Goal: Navigation & Orientation: Find specific page/section

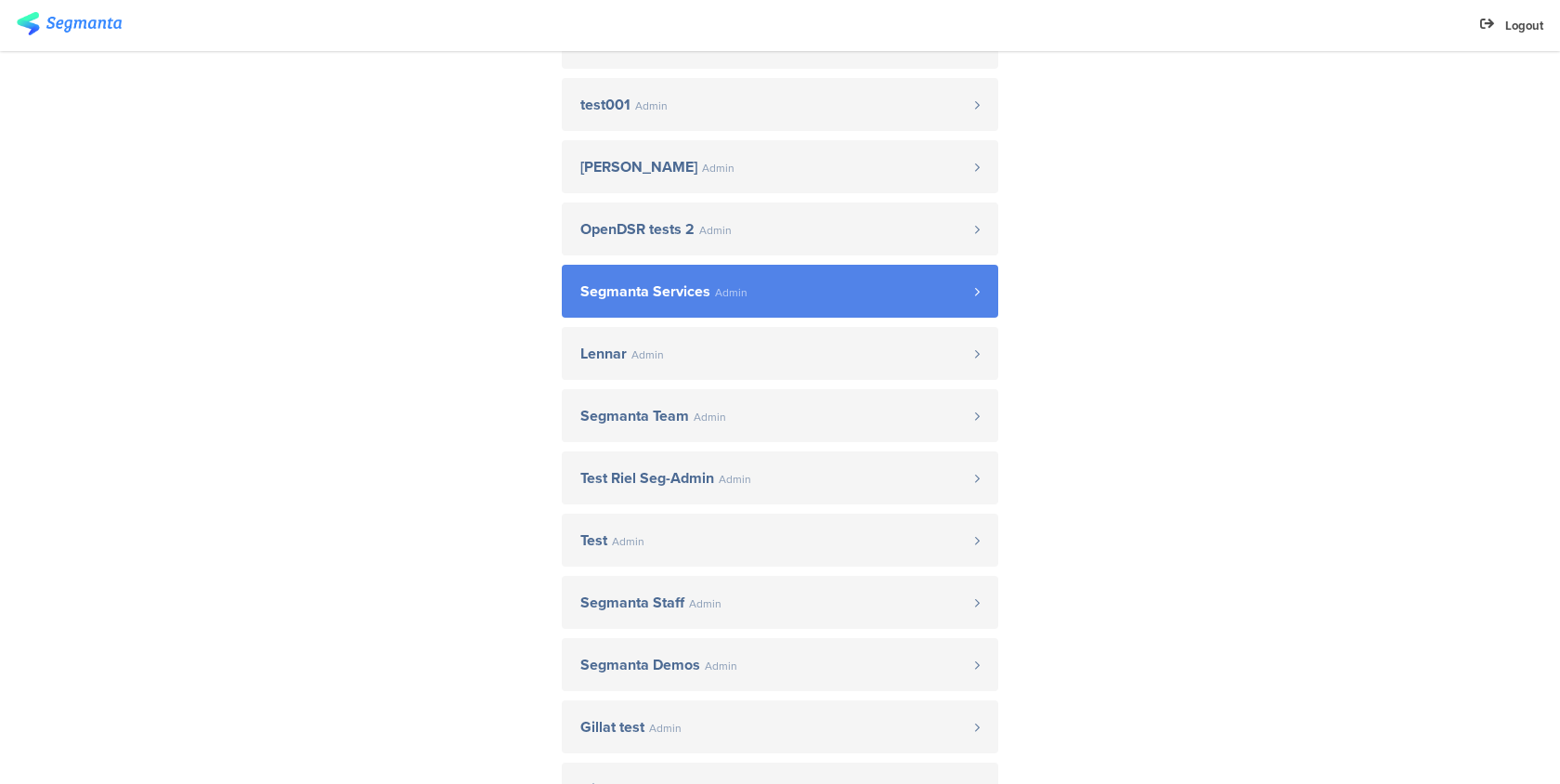
scroll to position [624, 0]
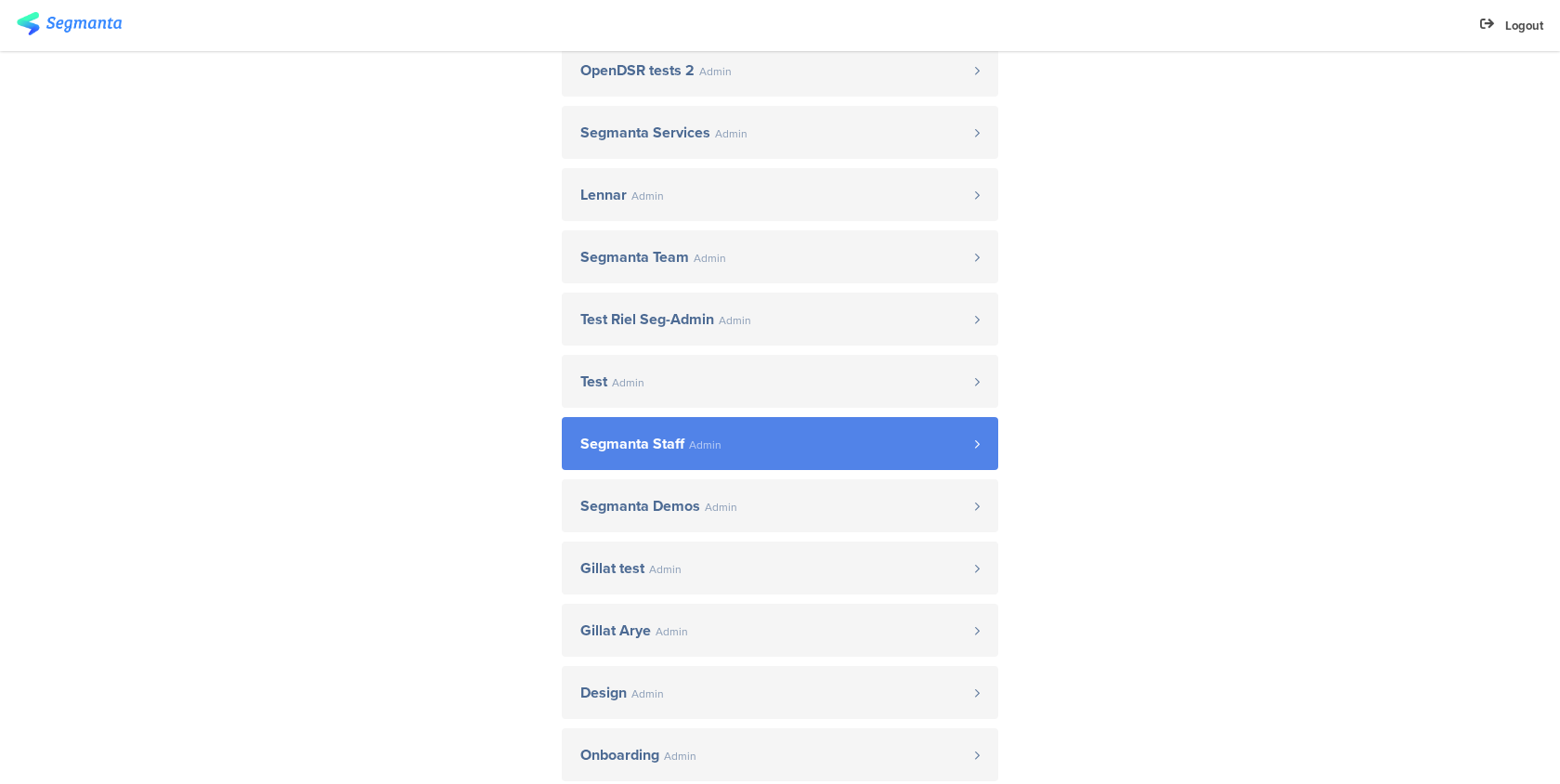
click at [685, 452] on link "Segmanta Staff Admin" at bounding box center [780, 443] width 436 height 53
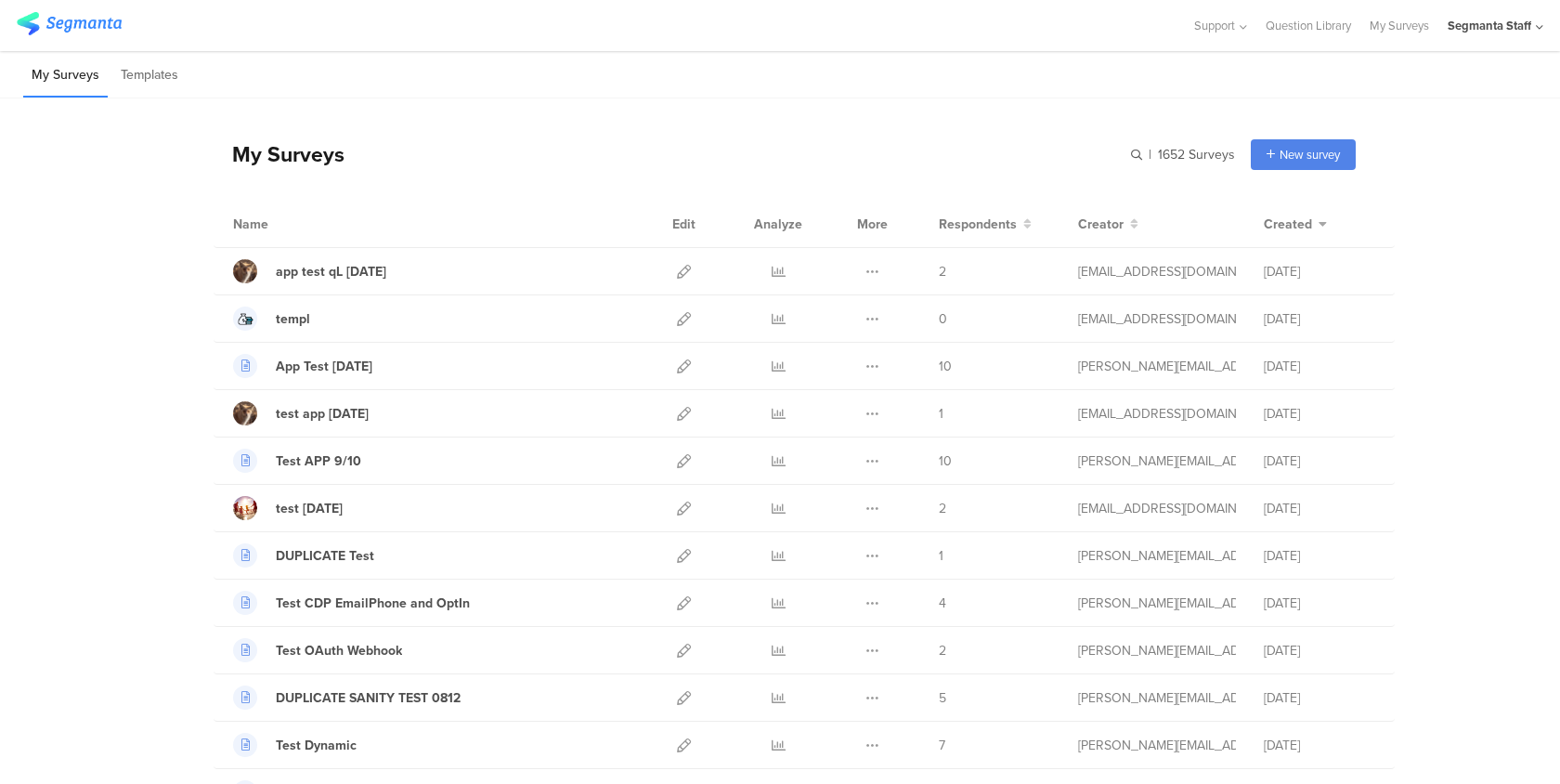
click at [1516, 46] on div "Segmanta Staff" at bounding box center [1495, 25] width 95 height 51
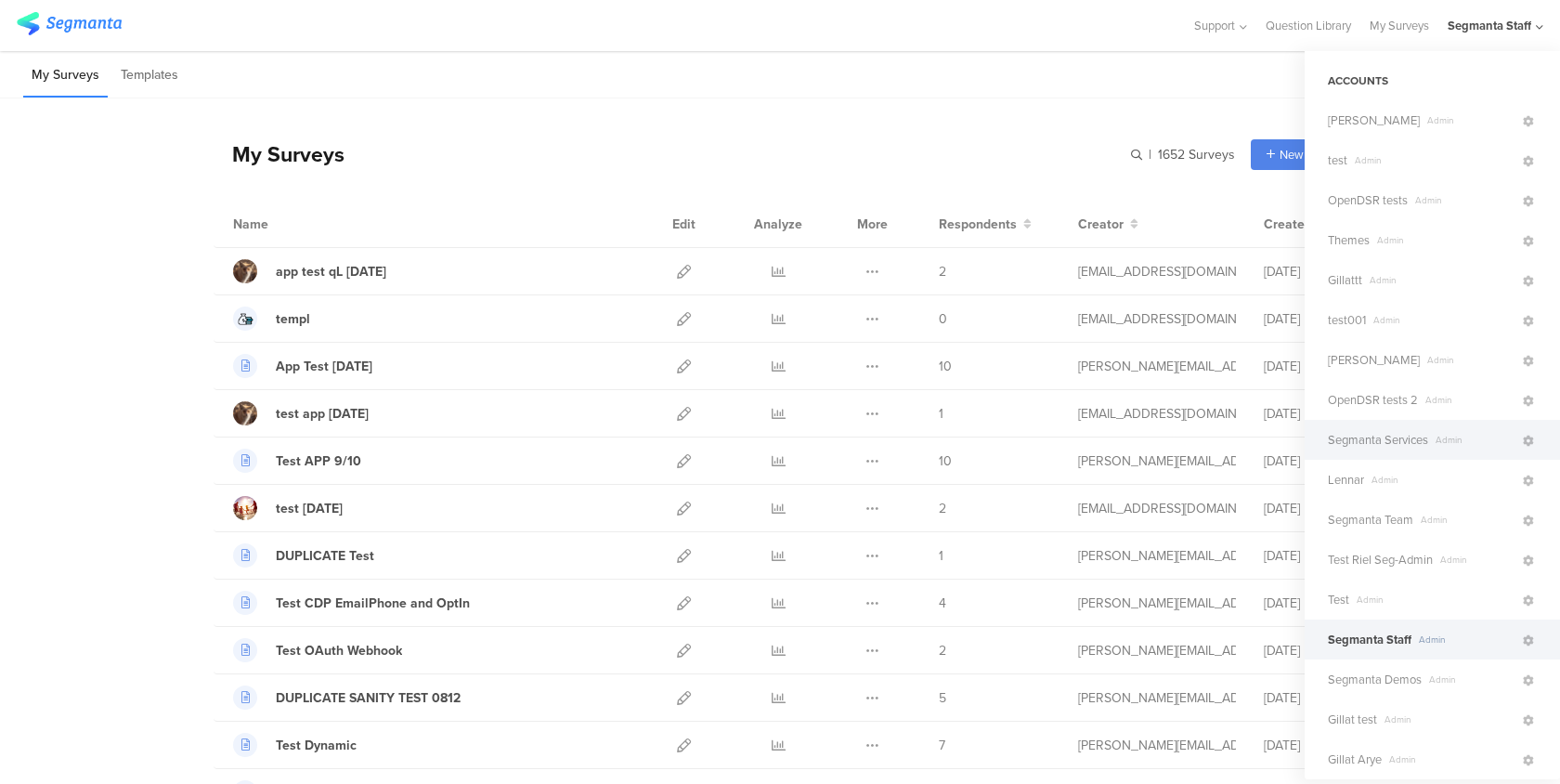
click at [1369, 432] on span "Segmanta Services" at bounding box center [1378, 439] width 100 height 18
